Goal: Information Seeking & Learning: Learn about a topic

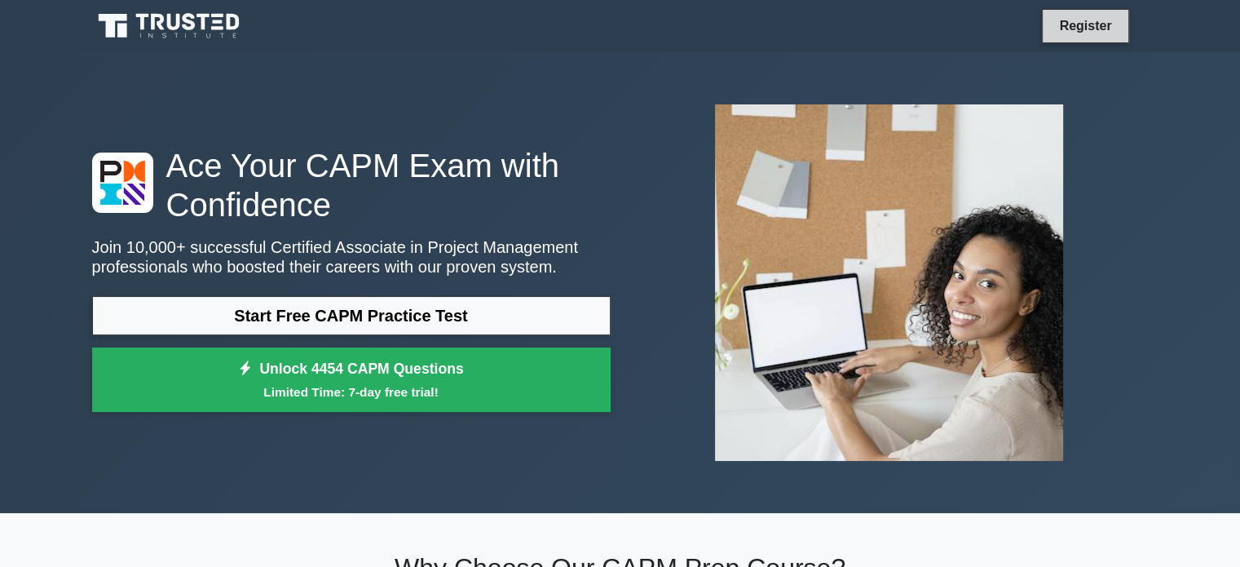
click at [1079, 29] on link "Register" at bounding box center [1086, 25] width 72 height 20
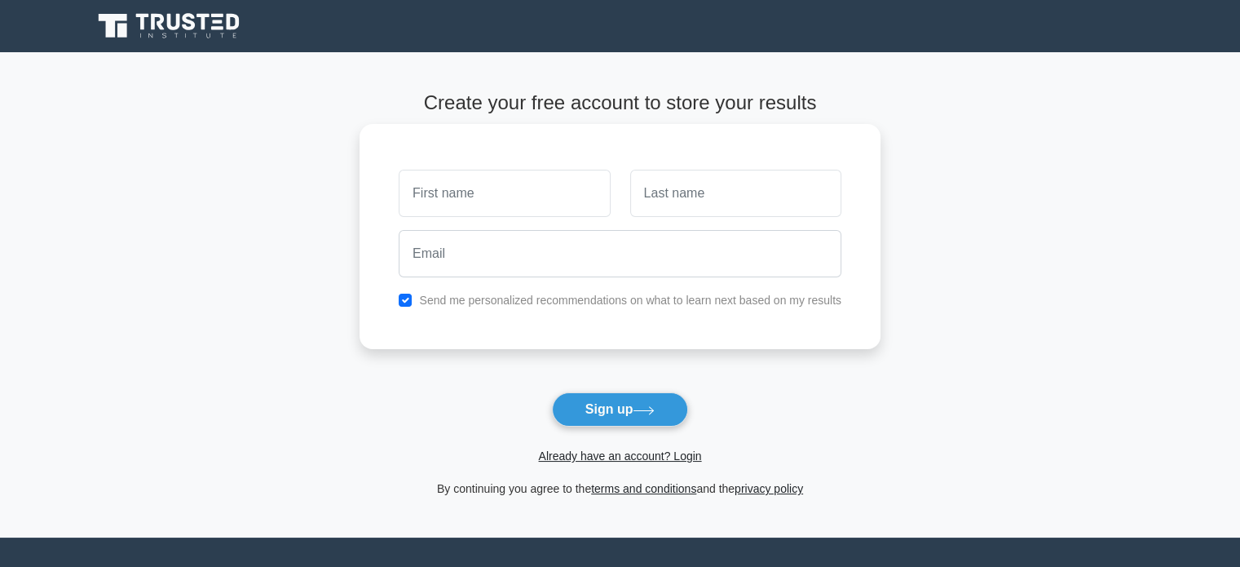
click at [521, 193] on input "text" at bounding box center [504, 193] width 211 height 47
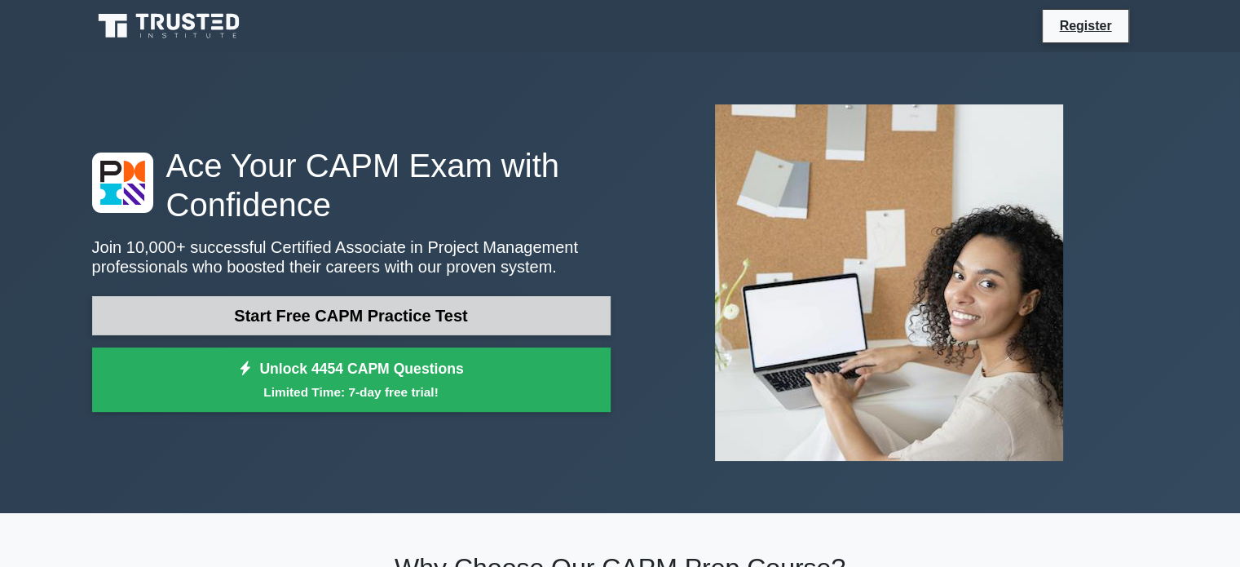
click at [397, 318] on link "Start Free CAPM Practice Test" at bounding box center [351, 315] width 519 height 39
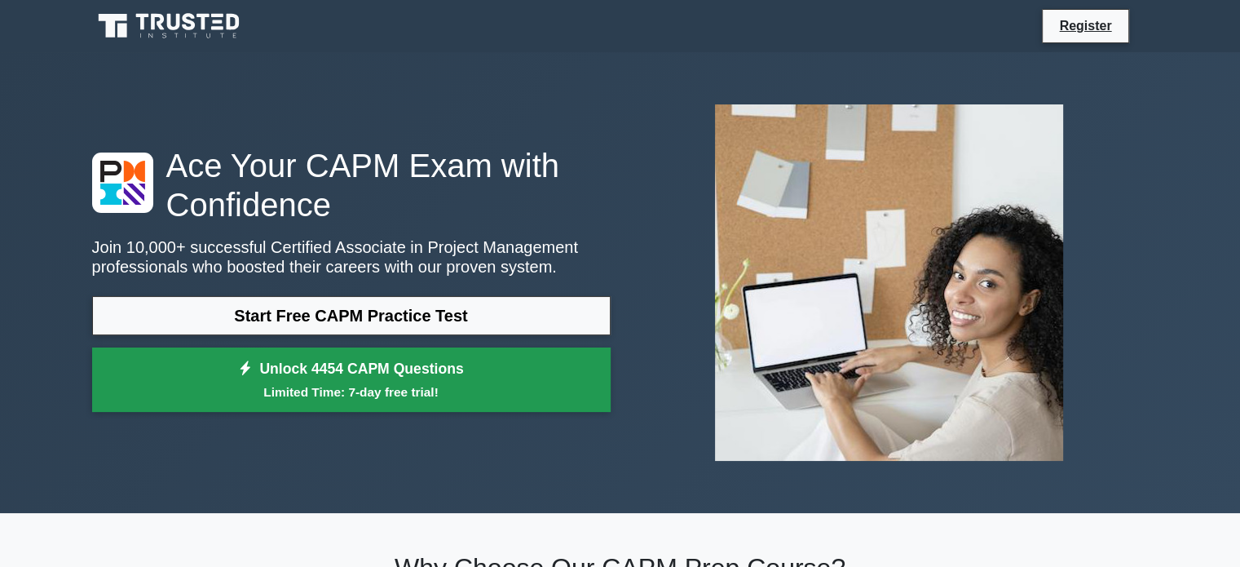
click at [307, 354] on link "Unlock 4454 CAPM Questions Limited Time: 7-day free trial!" at bounding box center [351, 379] width 519 height 65
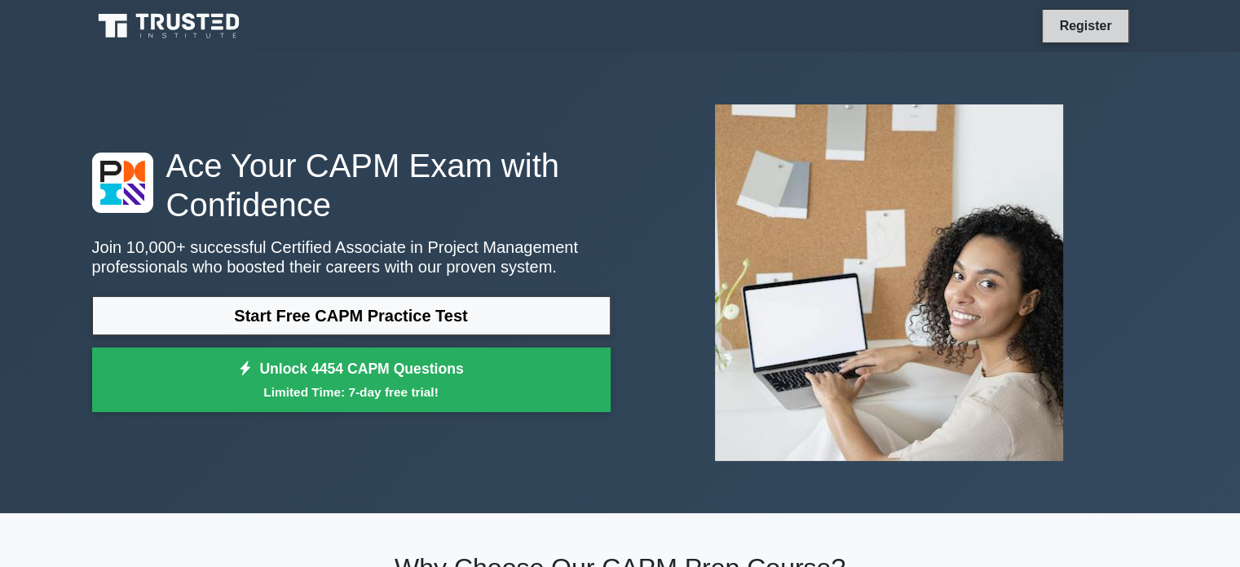
click at [1086, 28] on link "Register" at bounding box center [1086, 25] width 72 height 20
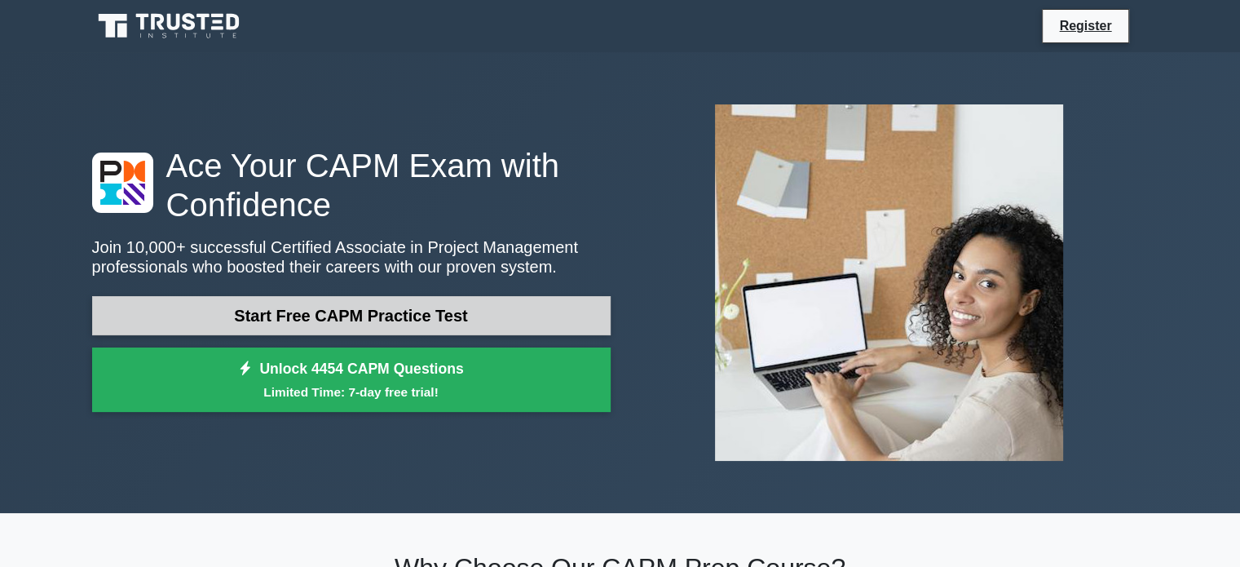
click at [300, 309] on link "Start Free CAPM Practice Test" at bounding box center [351, 315] width 519 height 39
click at [320, 312] on link "Start Free CAPM Practice Test" at bounding box center [351, 315] width 519 height 39
click at [310, 326] on link "Start Free CAPM Practice Test" at bounding box center [351, 315] width 519 height 39
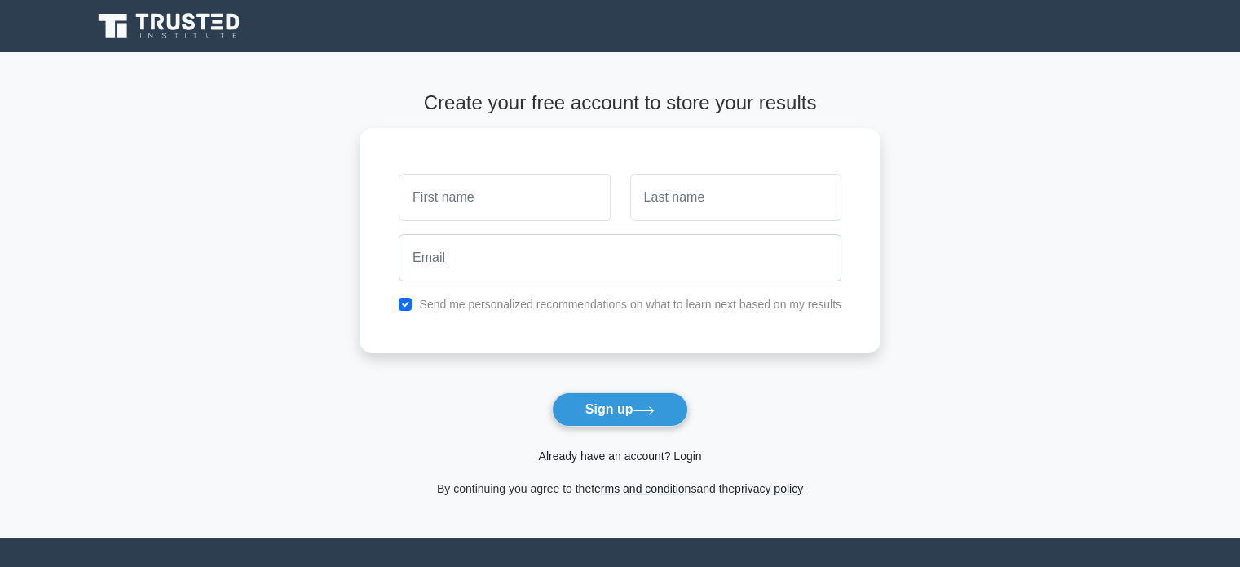
click at [620, 458] on link "Already have an account? Login" at bounding box center [619, 455] width 163 height 13
click at [535, 185] on input "text" at bounding box center [504, 193] width 211 height 47
type input "amer"
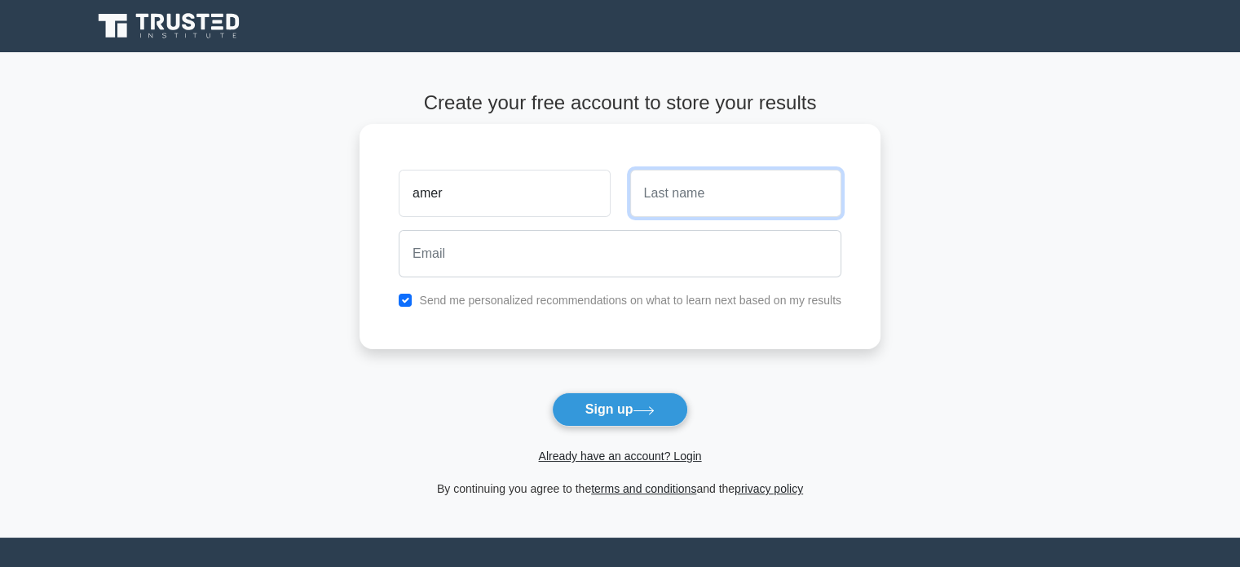
click at [688, 192] on input "text" at bounding box center [735, 193] width 211 height 47
type input "bamisalameh"
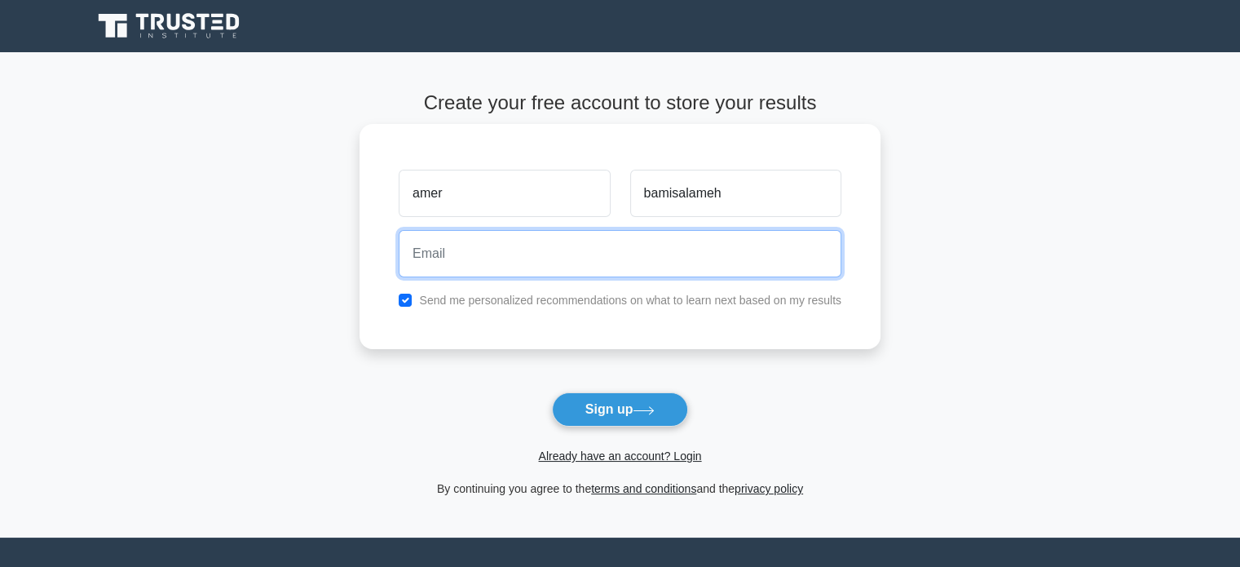
click at [661, 241] on input "email" at bounding box center [620, 253] width 443 height 47
type input "a"
type input "amerbs1@yahoo.com"
click at [552, 392] on button "Sign up" at bounding box center [620, 409] width 137 height 34
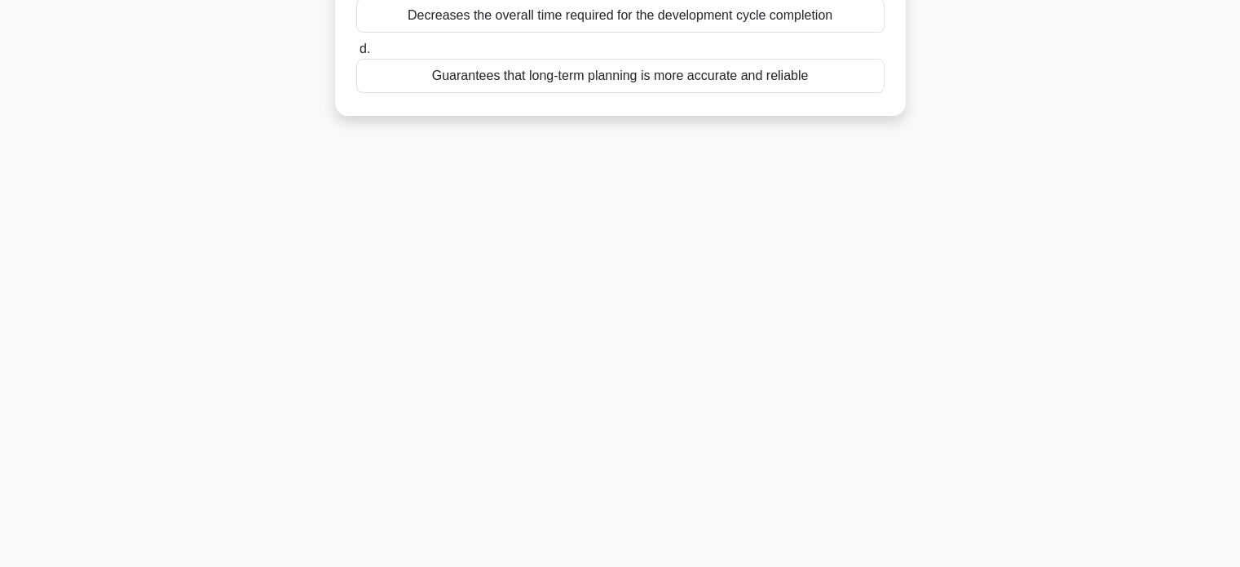
scroll to position [307, 0]
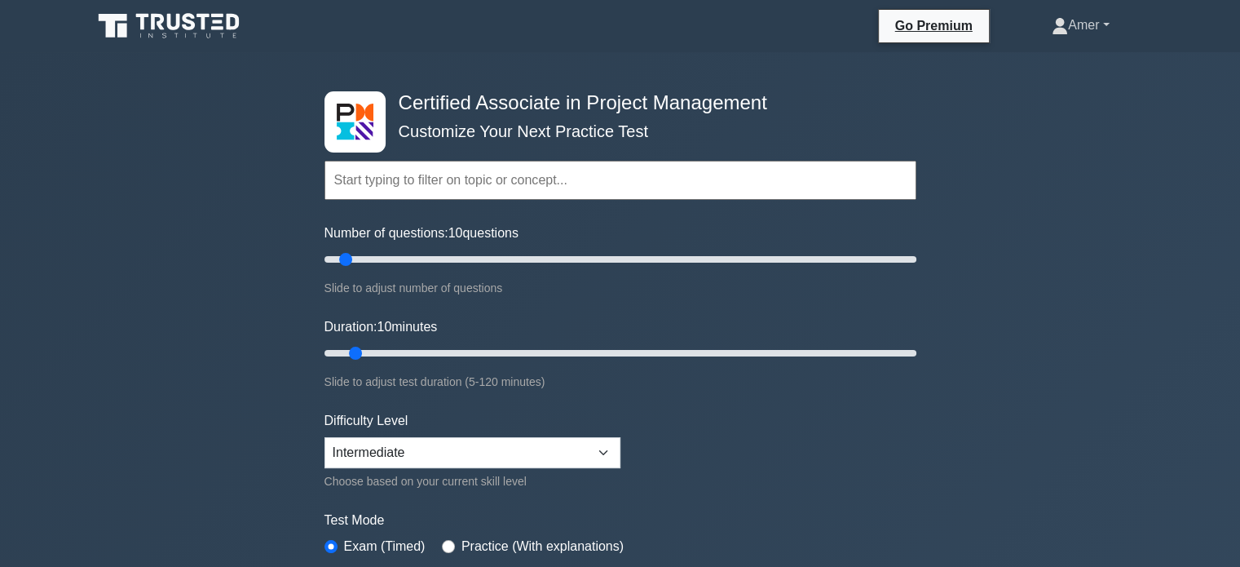
click at [1104, 26] on link "Amer" at bounding box center [1080, 25] width 135 height 33
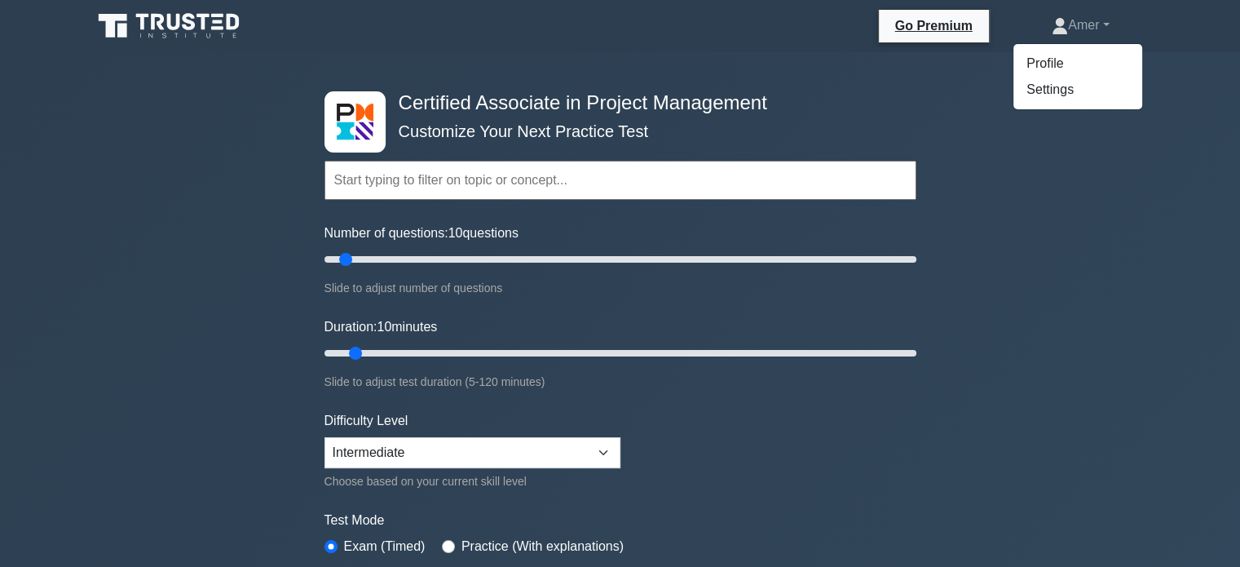
click at [1079, 171] on div "Certified Associate in Project Management Customize Your Next Practice Test Top…" at bounding box center [620, 565] width 1240 height 1026
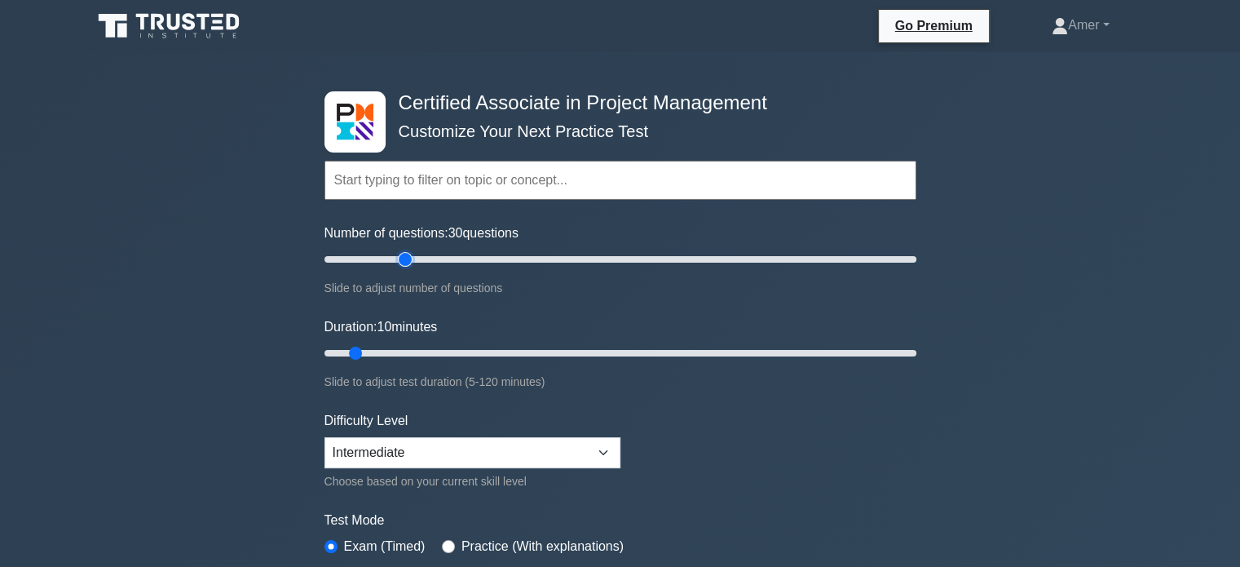
type input "30"
click at [411, 256] on input "Number of questions: 30 questions" at bounding box center [621, 260] width 592 height 20
click at [421, 351] on input "Duration: 25 minutes" at bounding box center [621, 353] width 592 height 20
click at [440, 351] on input "Duration: 25 minutes" at bounding box center [621, 353] width 592 height 20
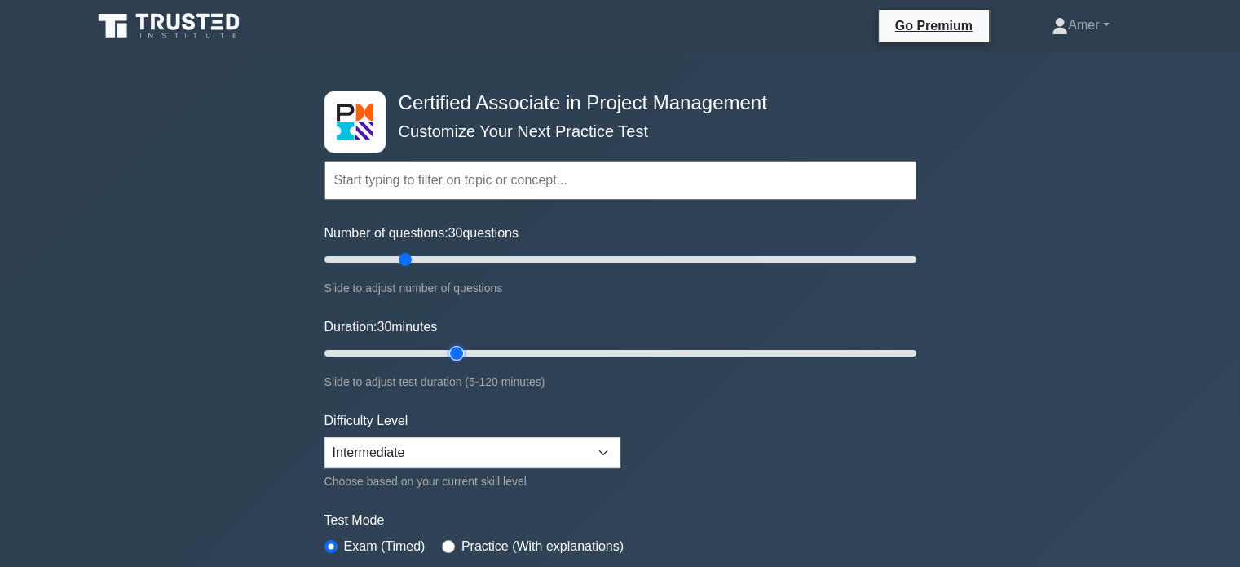
type input "30"
click at [444, 352] on input "Duration: 30 minutes" at bounding box center [621, 353] width 592 height 20
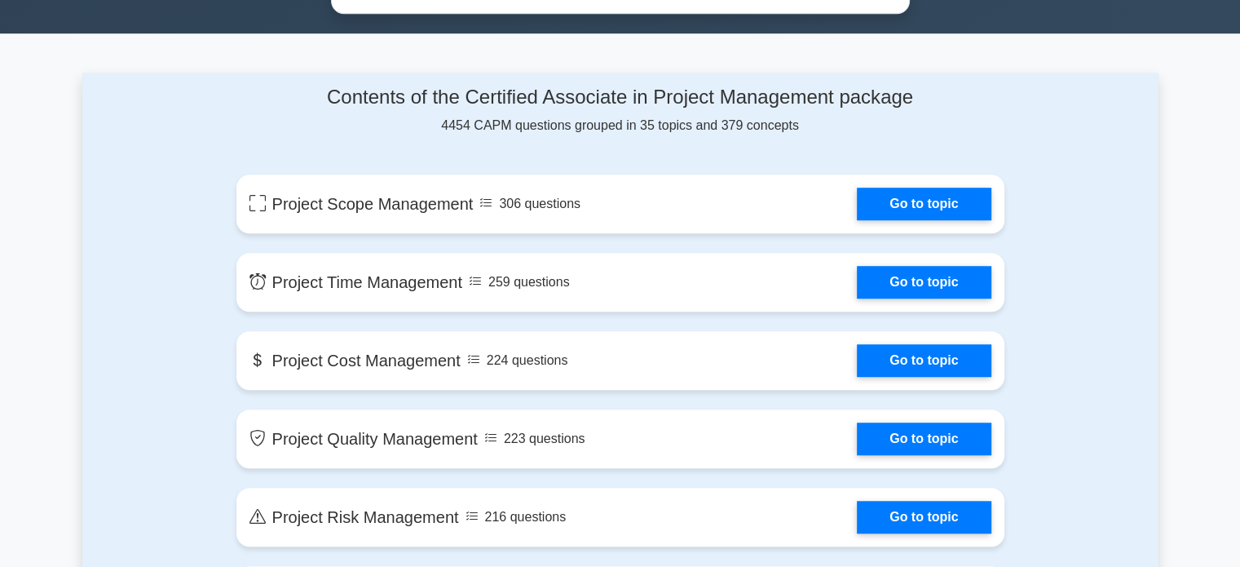
scroll to position [1067, 0]
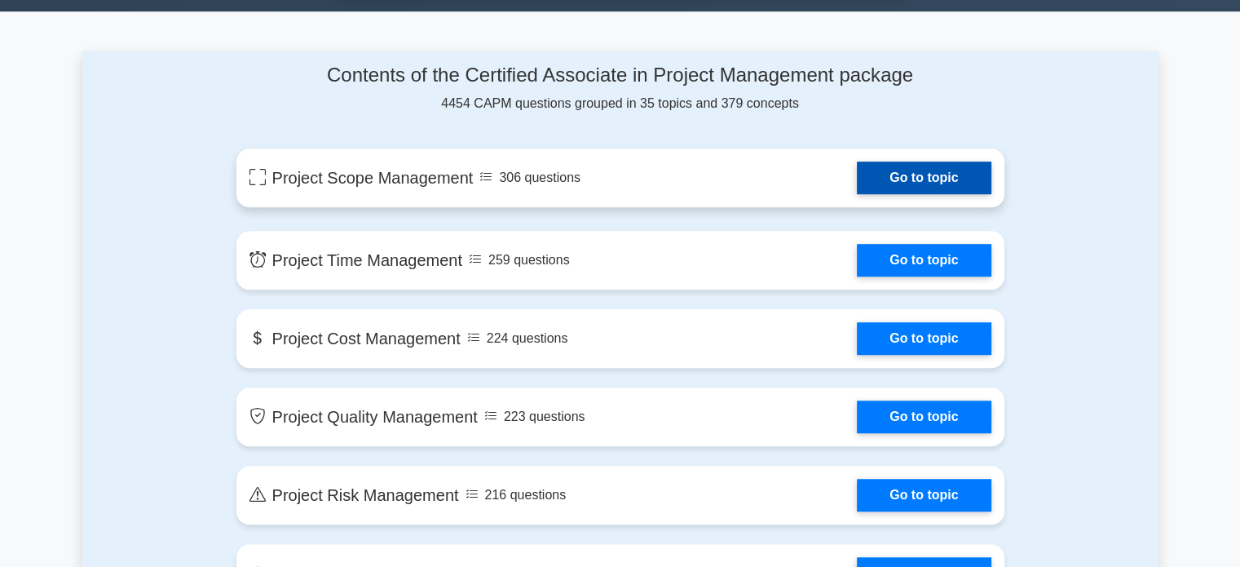
click at [857, 183] on link "Go to topic" at bounding box center [924, 177] width 134 height 33
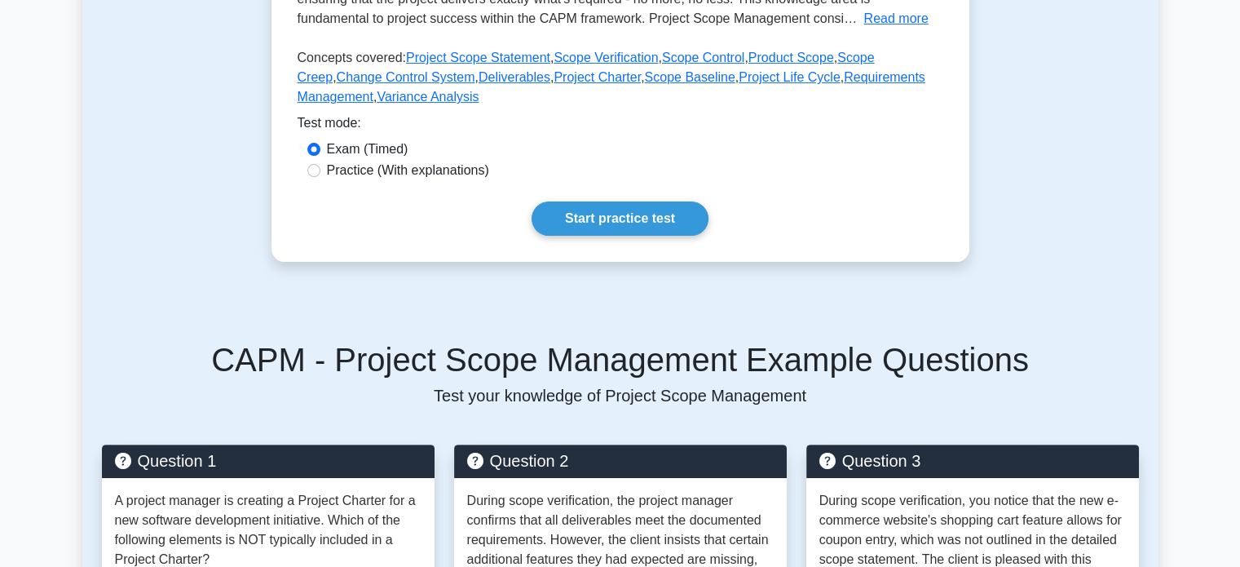
scroll to position [440, 0]
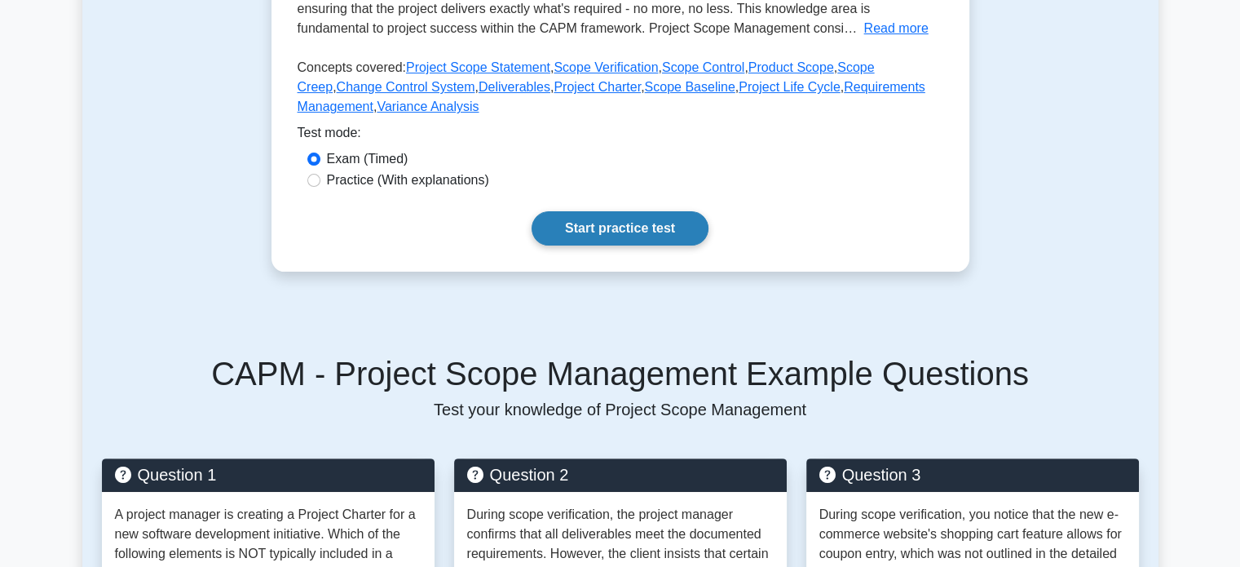
click at [645, 234] on link "Start practice test" at bounding box center [620, 228] width 177 height 34
